Goal: Transaction & Acquisition: Subscribe to service/newsletter

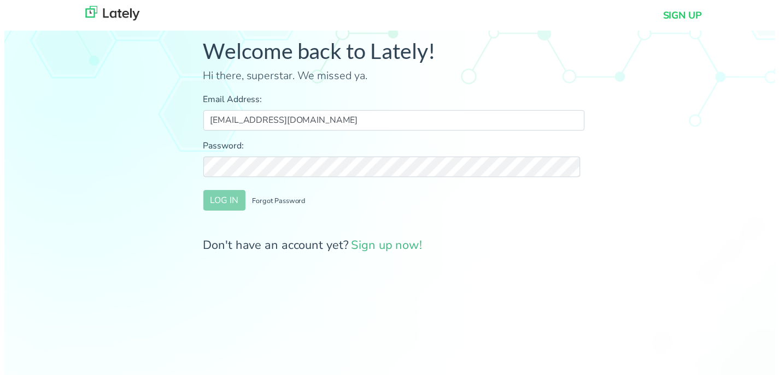
click at [440, 89] on div "Welcome back to Lately! Hi there, superstar. We missed ya. Email Address: marke…" at bounding box center [394, 152] width 402 height 228
click at [226, 210] on button "LOG IN" at bounding box center [222, 202] width 43 height 21
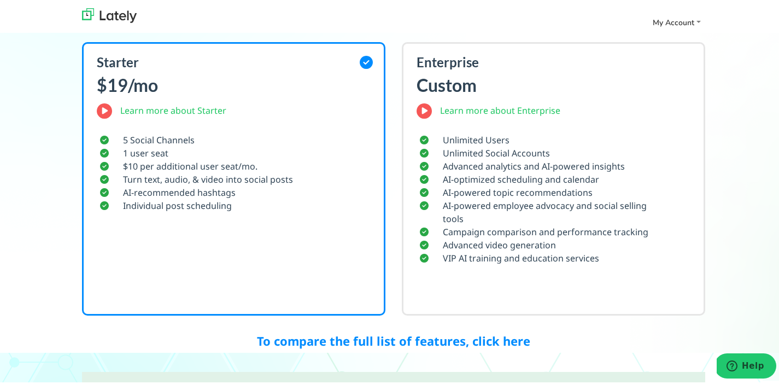
scroll to position [279, 0]
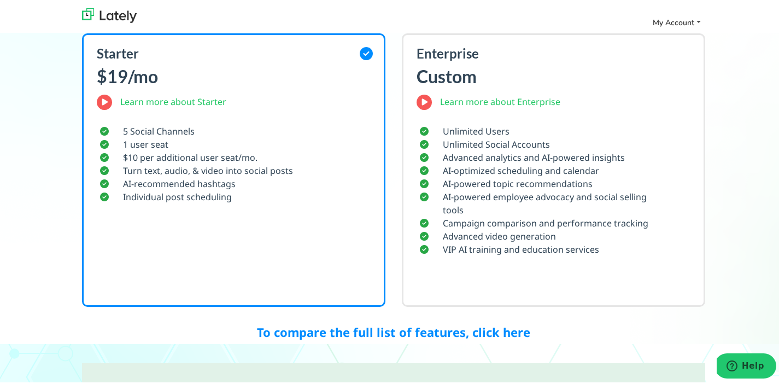
click at [679, 14] on link "My Account" at bounding box center [676, 20] width 57 height 18
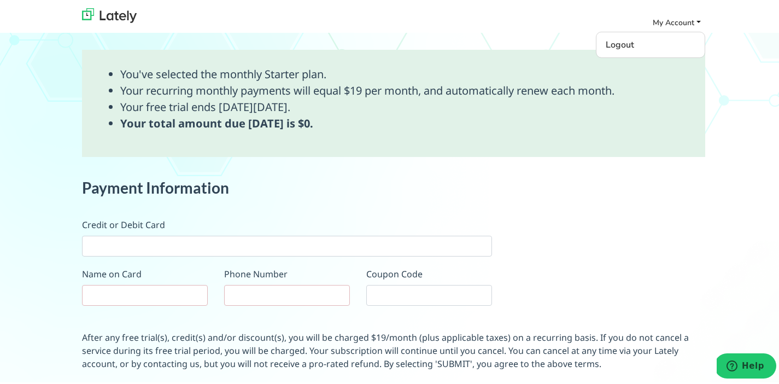
scroll to position [593, 0]
click at [167, 234] on div at bounding box center [287, 242] width 410 height 21
click at [192, 284] on input "text" at bounding box center [145, 291] width 126 height 21
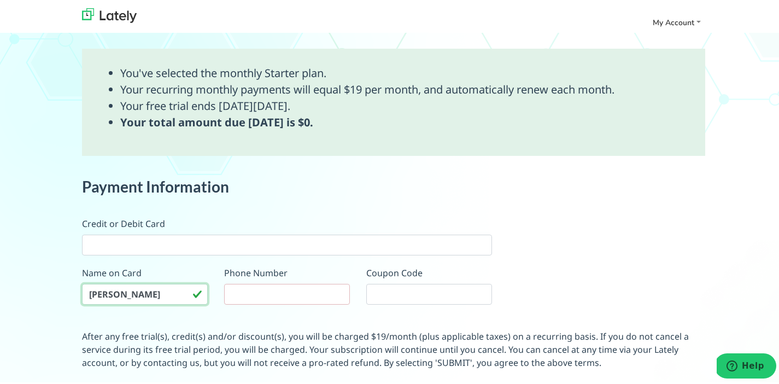
type input "Megan Ward"
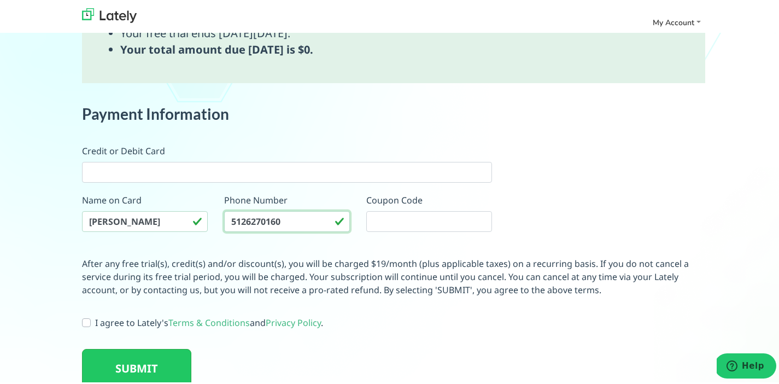
scroll to position [665, 0]
type input "5126270160"
click at [95, 320] on label "I agree to Lately's Terms & Conditions and Privacy Policy ." at bounding box center [209, 320] width 228 height 13
click at [83, 320] on input "I agree to Lately's Terms & Conditions and Privacy Policy ." at bounding box center [86, 319] width 9 height 11
checkbox input "true"
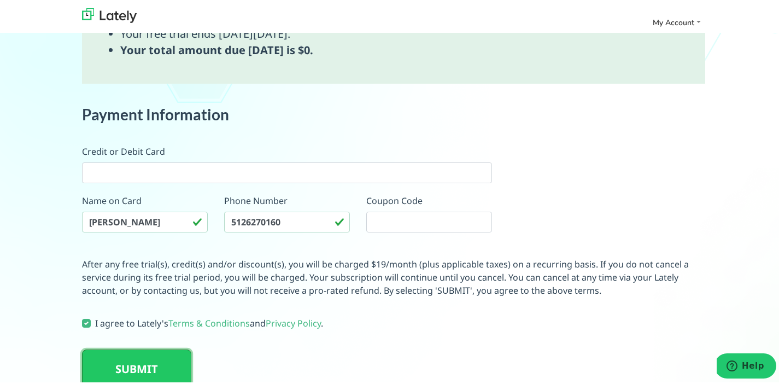
click at [116, 362] on button "SUBMIT" at bounding box center [136, 366] width 109 height 39
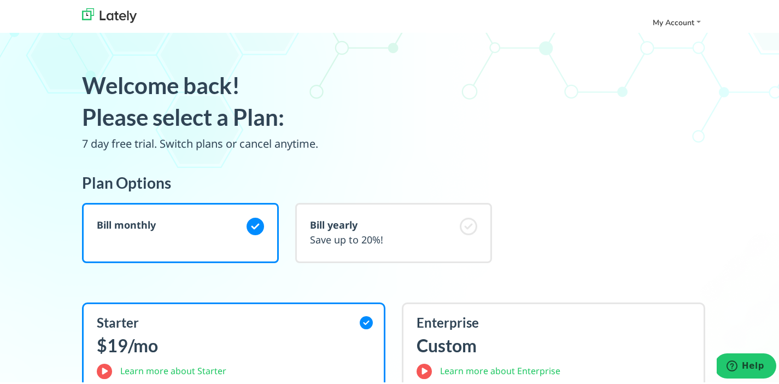
scroll to position [0, 0]
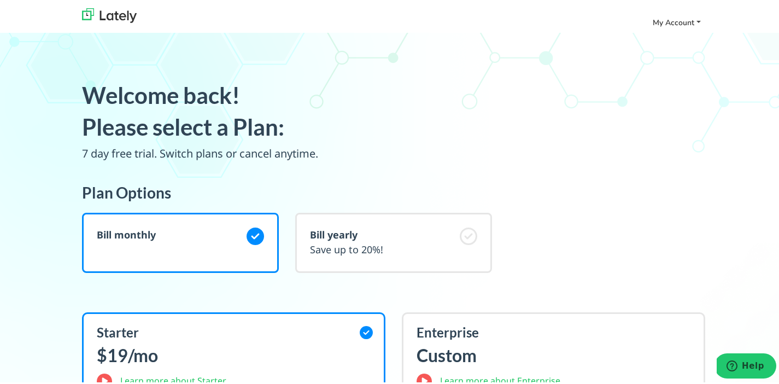
click at [673, 21] on span "My Account" at bounding box center [674, 20] width 42 height 10
click at [113, 19] on img at bounding box center [109, 13] width 55 height 15
click at [670, 20] on span "My Account" at bounding box center [674, 20] width 42 height 10
click at [121, 13] on img at bounding box center [109, 13] width 55 height 15
click at [110, 7] on img at bounding box center [109, 13] width 55 height 15
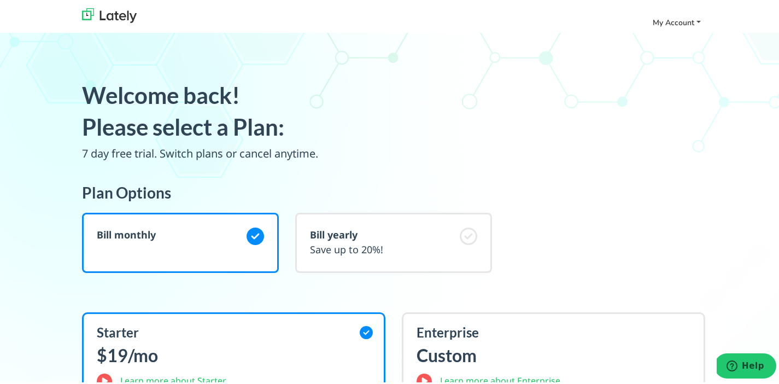
click at [682, 27] on link "My Account" at bounding box center [676, 20] width 57 height 18
click at [631, 40] on link "Logout" at bounding box center [650, 43] width 103 height 20
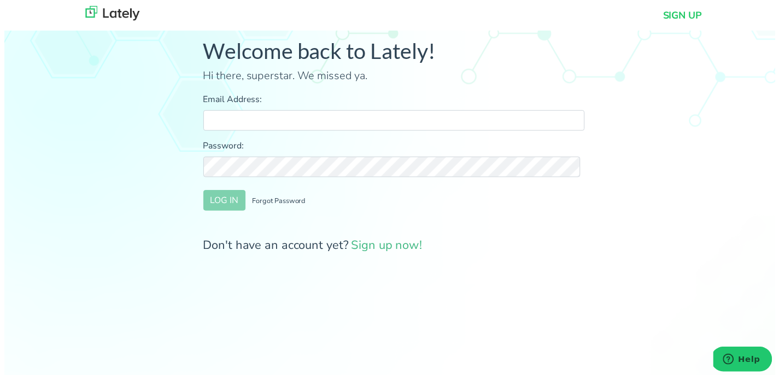
type input "[EMAIL_ADDRESS][DOMAIN_NAME]"
click at [231, 205] on button "LOG IN" at bounding box center [222, 202] width 43 height 21
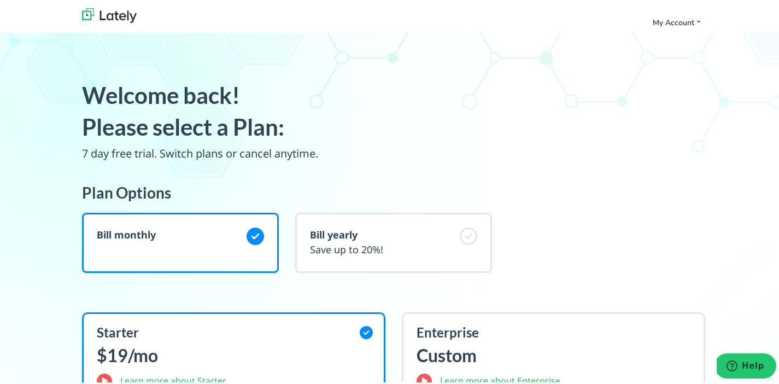
click at [119, 365] on div "Starter $19/mo Learn more about Starter" at bounding box center [235, 353] width 276 height 62
click at [139, 377] on link "Learn more about Starter" at bounding box center [173, 378] width 106 height 12
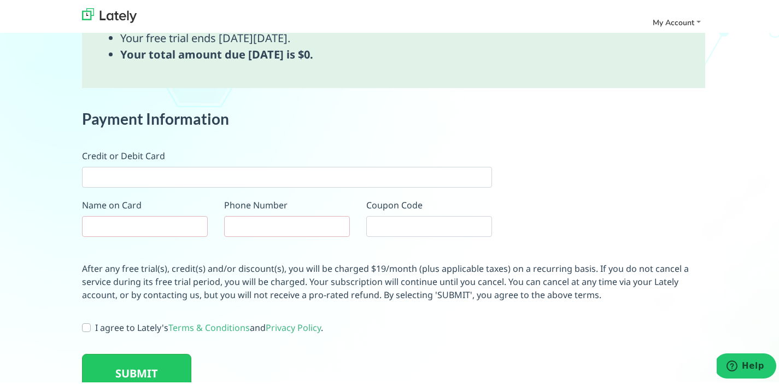
scroll to position [677, 0]
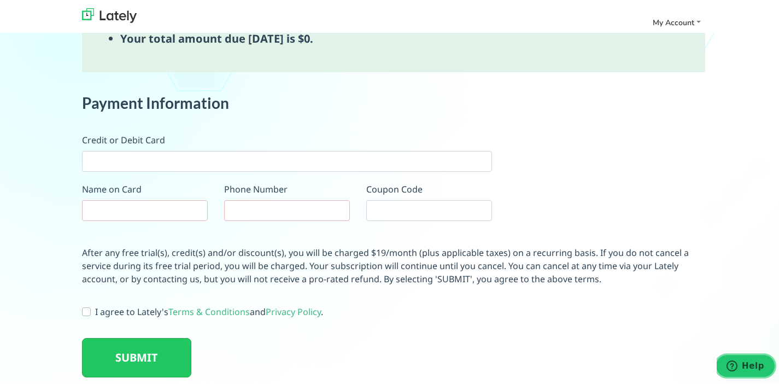
click at [722, 357] on button "Help" at bounding box center [745, 365] width 62 height 25
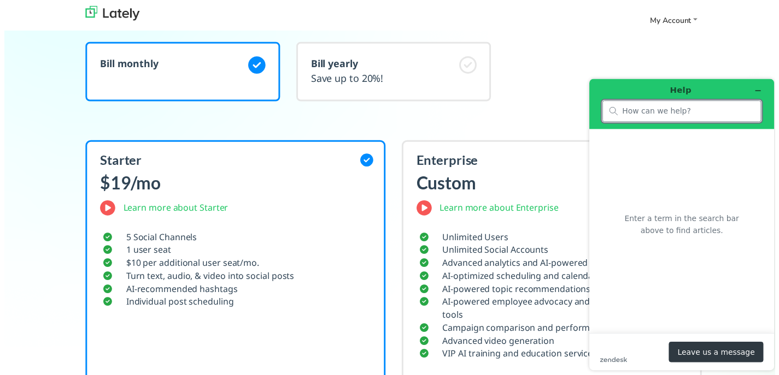
scroll to position [0, 0]
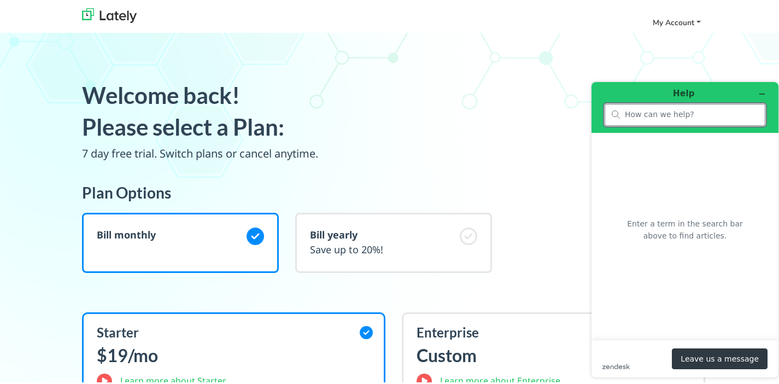
click at [669, 15] on span "My Account" at bounding box center [674, 20] width 42 height 10
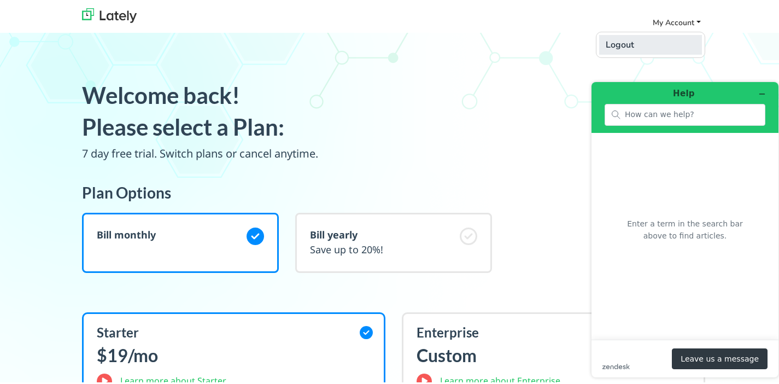
click at [608, 44] on link "Logout" at bounding box center [650, 43] width 103 height 20
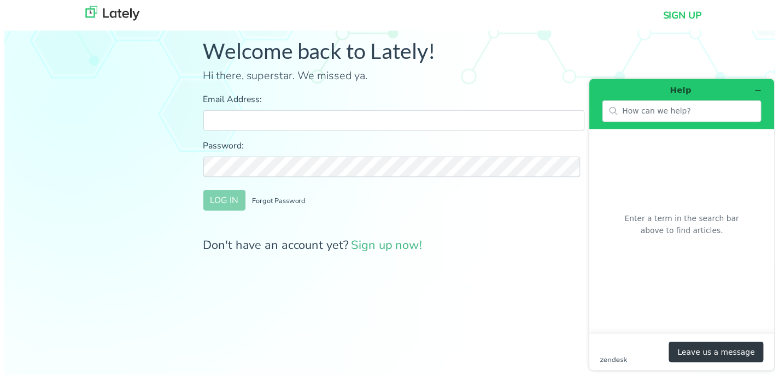
type input "marketing@360factors.com"
click at [111, 14] on img at bounding box center [109, 13] width 55 height 15
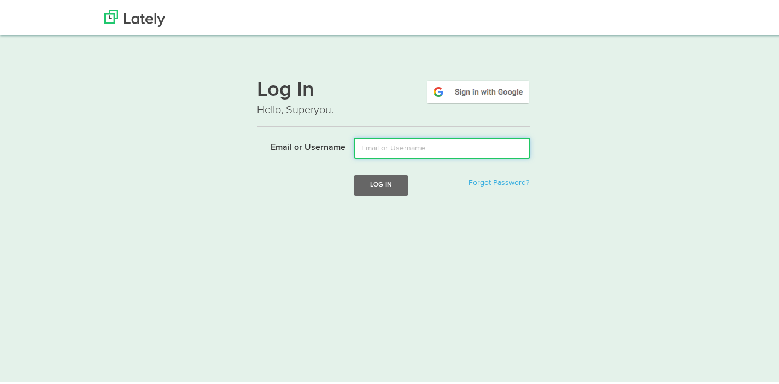
type input "marketing@360factors.com"
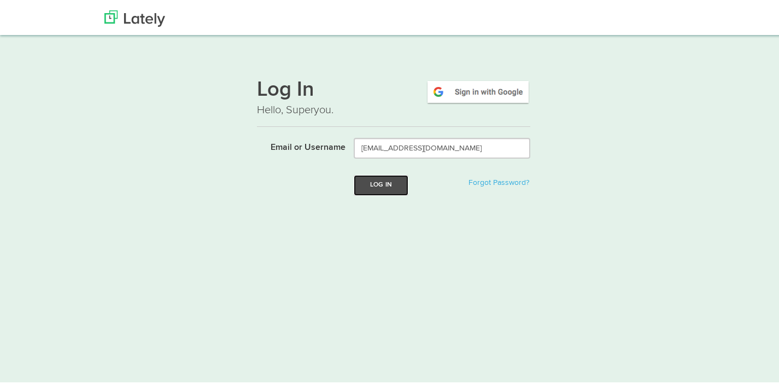
click at [358, 184] on button "Log In" at bounding box center [381, 183] width 55 height 20
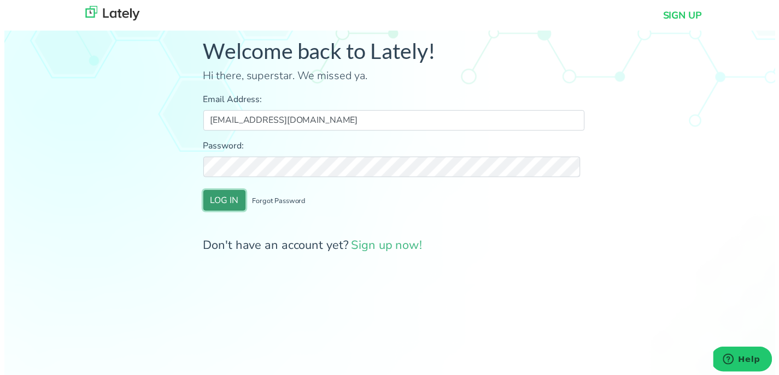
click at [222, 201] on button "LOG IN" at bounding box center [222, 202] width 43 height 21
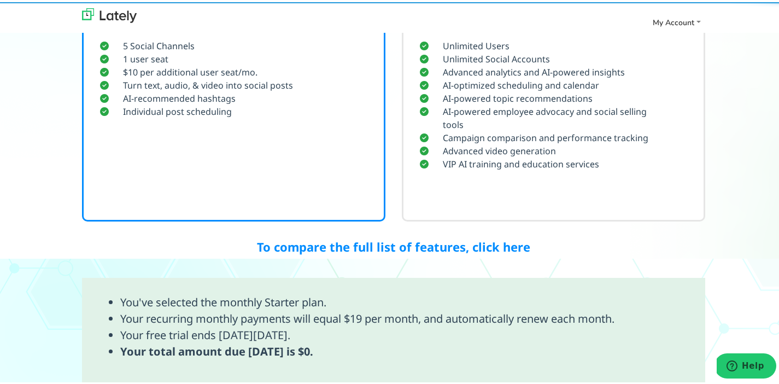
scroll to position [677, 0]
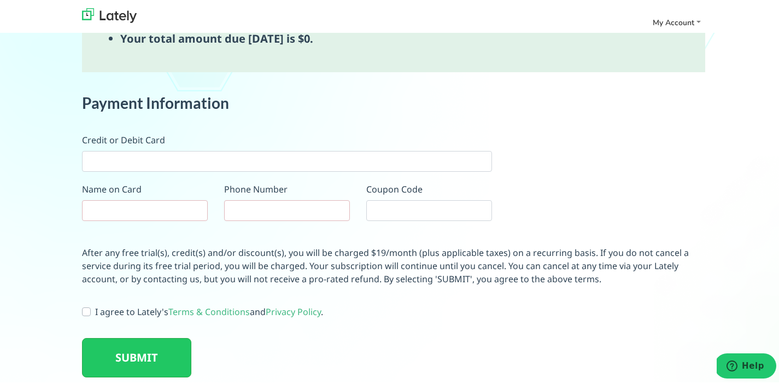
click at [95, 308] on label "I agree to Lately's Terms & Conditions and Privacy Policy ." at bounding box center [209, 309] width 228 height 13
click at [82, 308] on input "I agree to Lately's Terms & Conditions and Privacy Policy ." at bounding box center [86, 308] width 9 height 11
checkbox input "true"
click at [107, 348] on button "SUBMIT" at bounding box center [136, 355] width 109 height 39
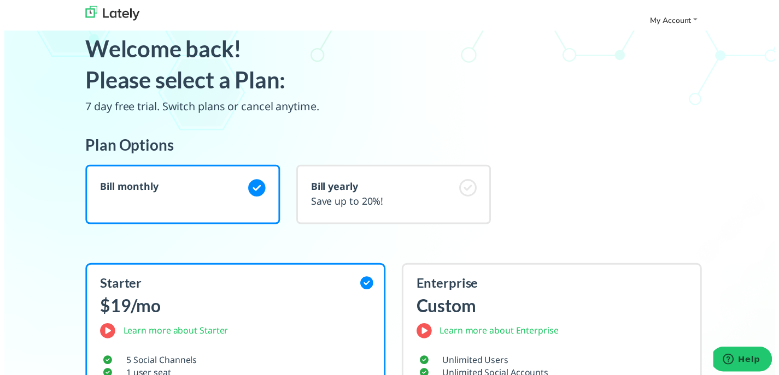
scroll to position [0, 0]
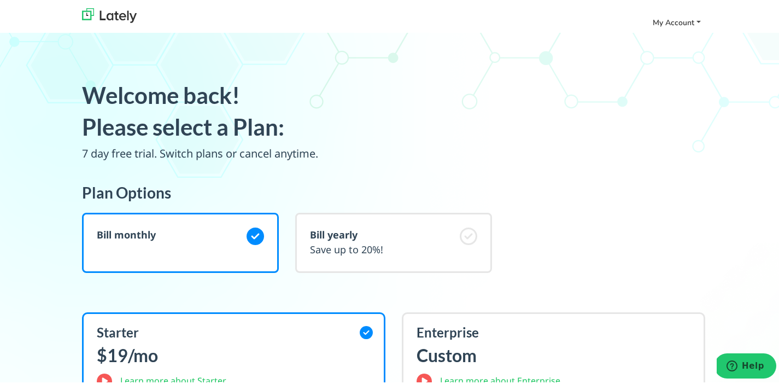
click at [673, 16] on span "My Account" at bounding box center [674, 20] width 42 height 10
click at [623, 46] on link "Logout" at bounding box center [650, 43] width 103 height 20
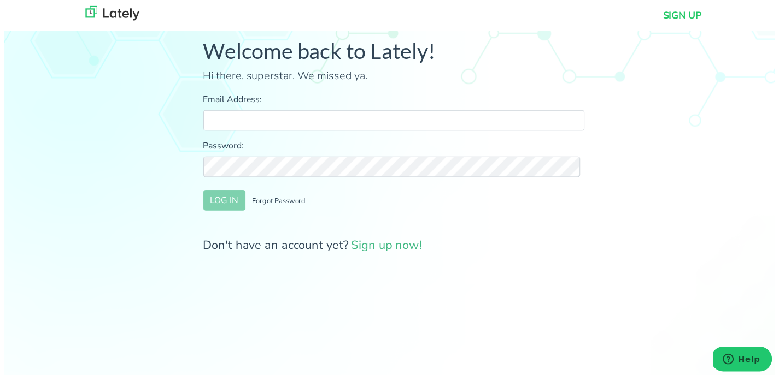
type input "marketing@360factors.com"
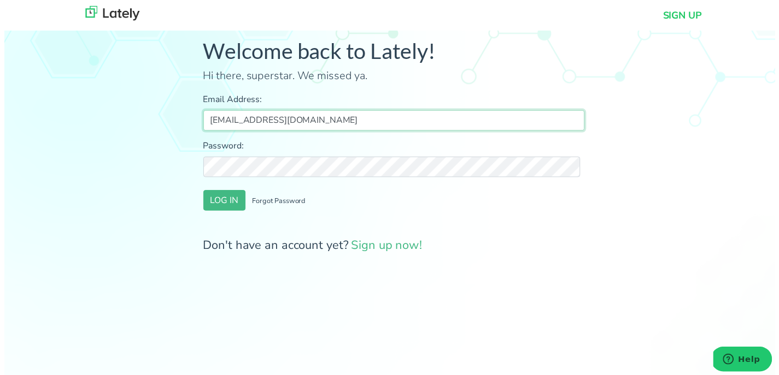
click at [201, 132] on div at bounding box center [201, 132] width 0 height 0
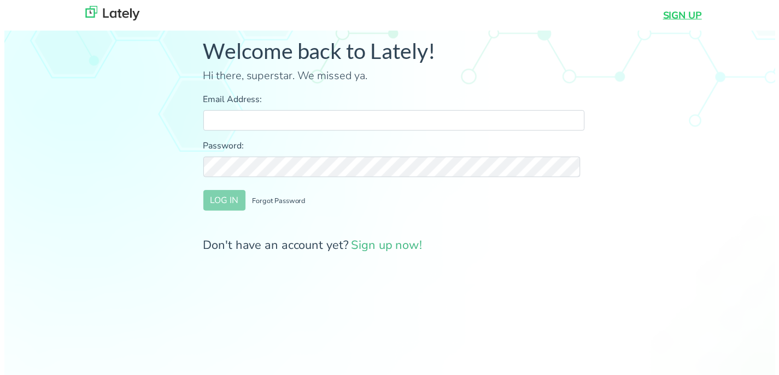
click at [675, 15] on link "SIGN UP" at bounding box center [685, 15] width 39 height 15
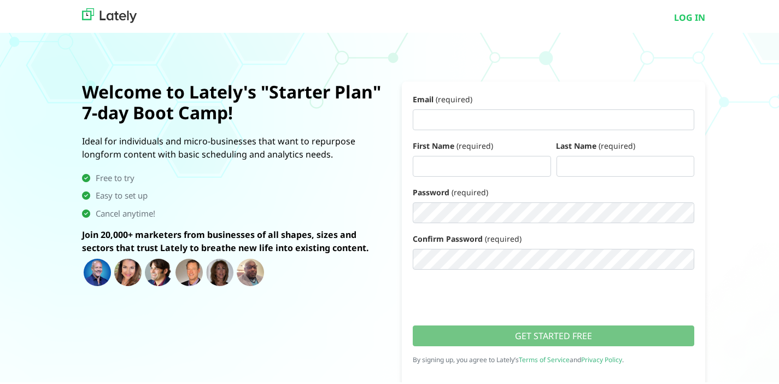
click at [99, 15] on img at bounding box center [109, 13] width 55 height 15
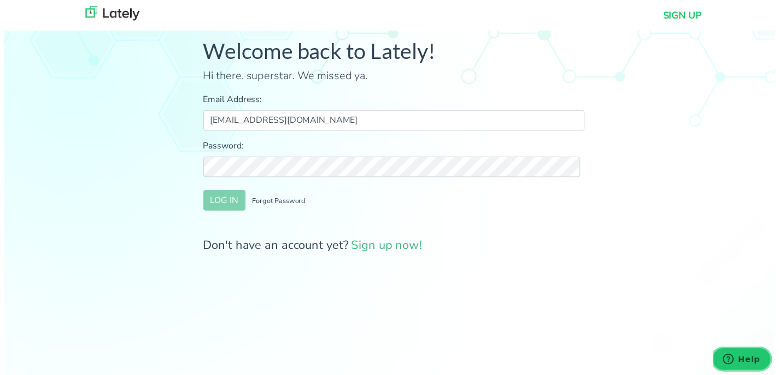
click at [733, 355] on icon "Help" at bounding box center [727, 359] width 11 height 11
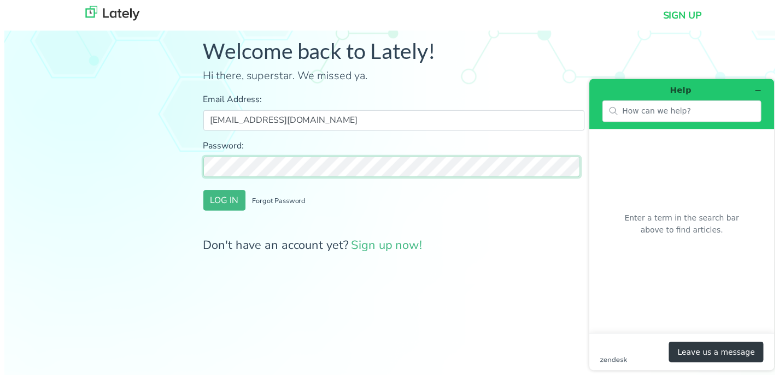
click at [201, 192] on button "LOG IN" at bounding box center [222, 202] width 43 height 21
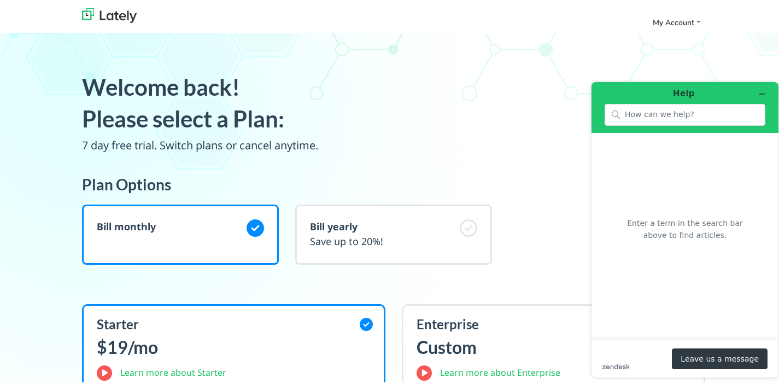
scroll to position [4, 0]
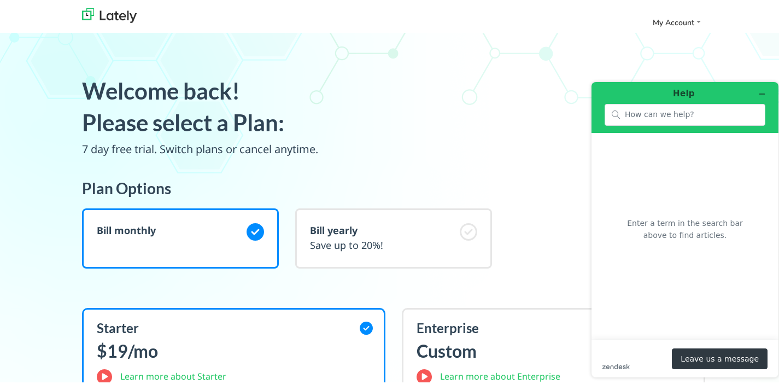
click at [382, 220] on div "Bill yearly Save up to 20%!" at bounding box center [393, 236] width 197 height 60
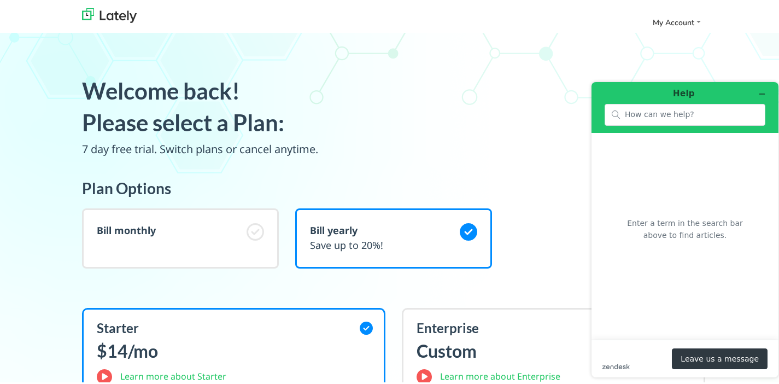
click at [207, 220] on div "Bill monthly" at bounding box center [180, 236] width 197 height 60
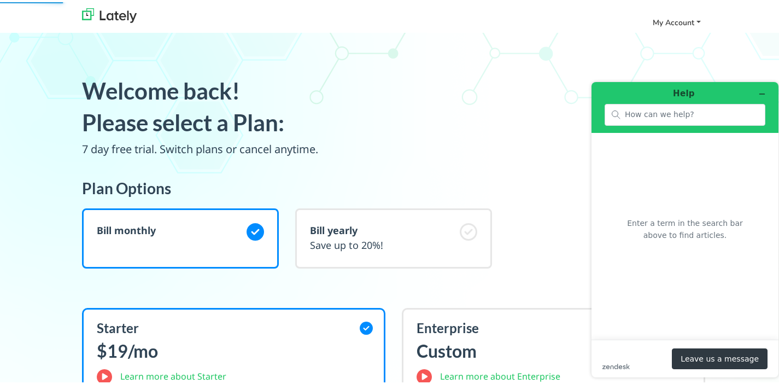
click at [676, 24] on span "My Account" at bounding box center [674, 20] width 42 height 10
click at [687, 16] on span "My Account" at bounding box center [674, 20] width 42 height 10
click at [758, 92] on icon "Minimize widget" at bounding box center [762, 94] width 8 height 8
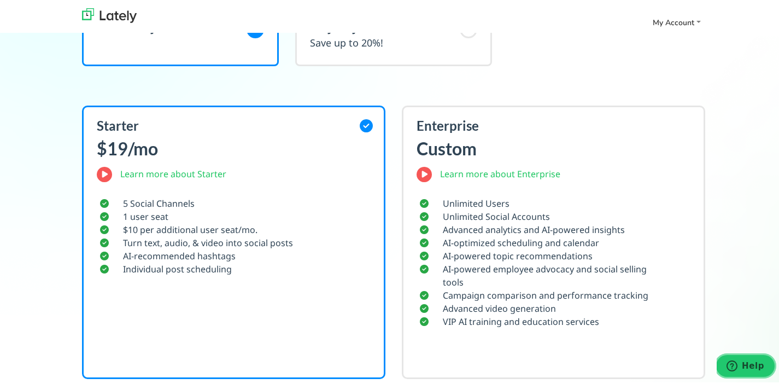
scroll to position [211, 0]
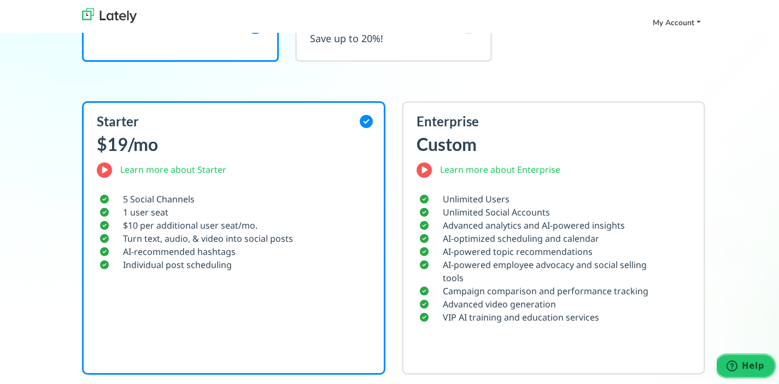
click at [683, 16] on span "My Account" at bounding box center [674, 20] width 42 height 10
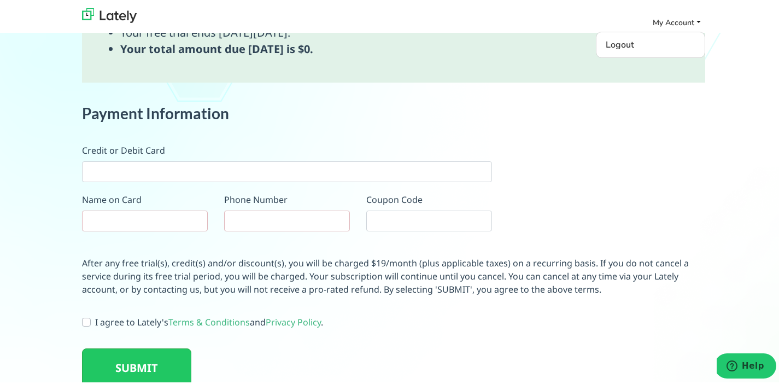
scroll to position [677, 0]
